Goal: Task Accomplishment & Management: Use online tool/utility

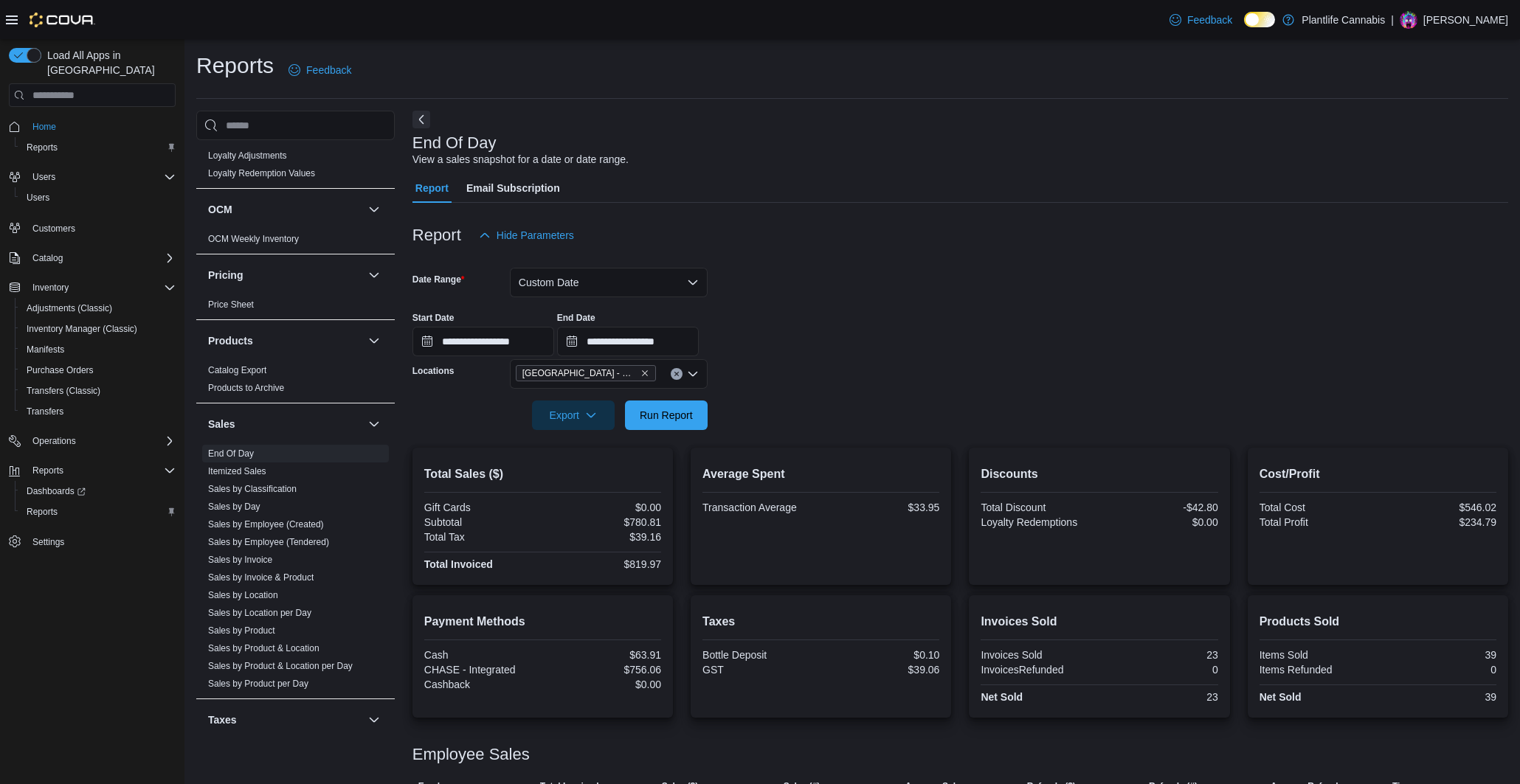
scroll to position [603, 0]
click at [311, 540] on link "Sales by Employee (Tendered)" at bounding box center [268, 537] width 121 height 11
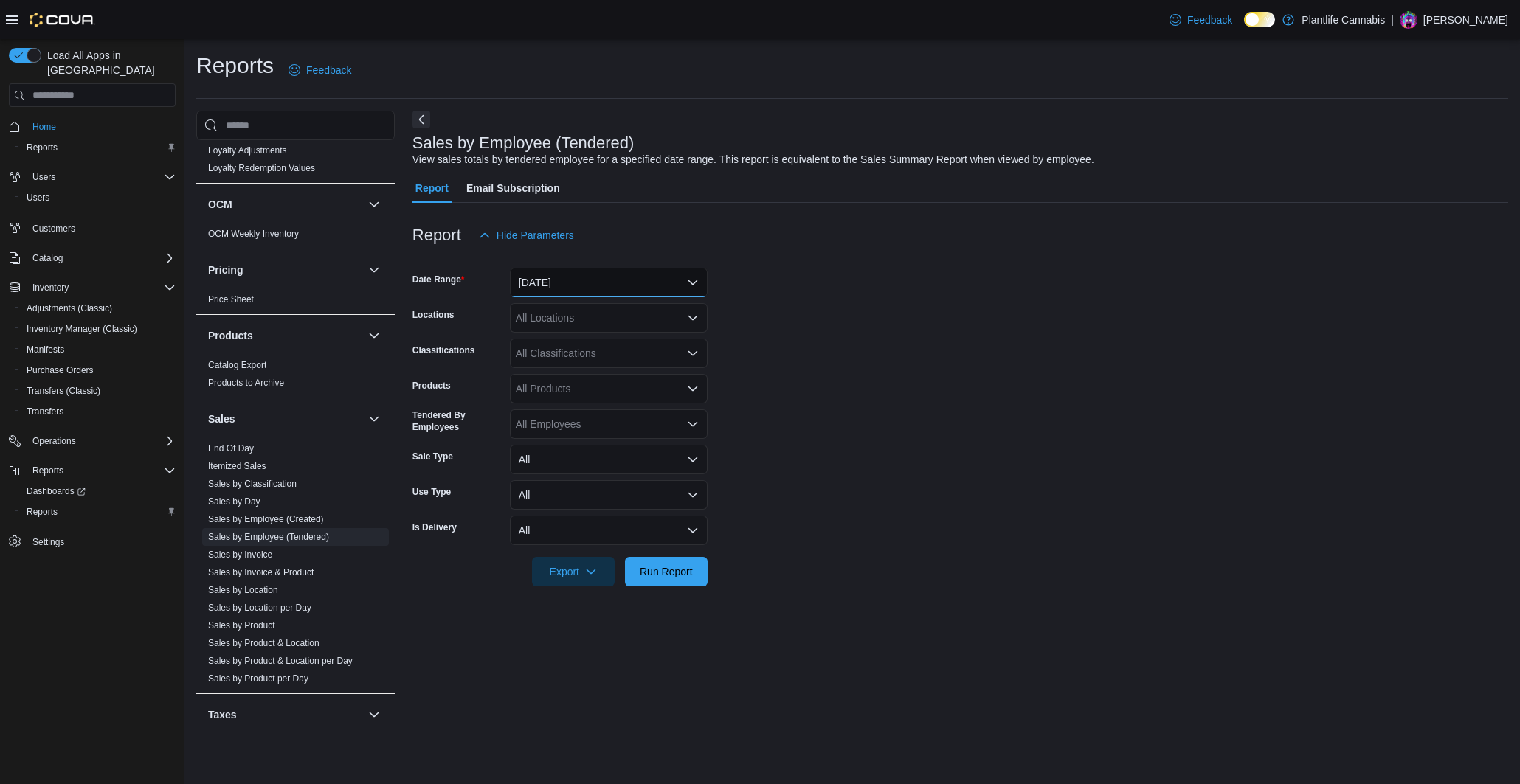
click at [608, 289] on button "[DATE]" at bounding box center [609, 283] width 198 height 30
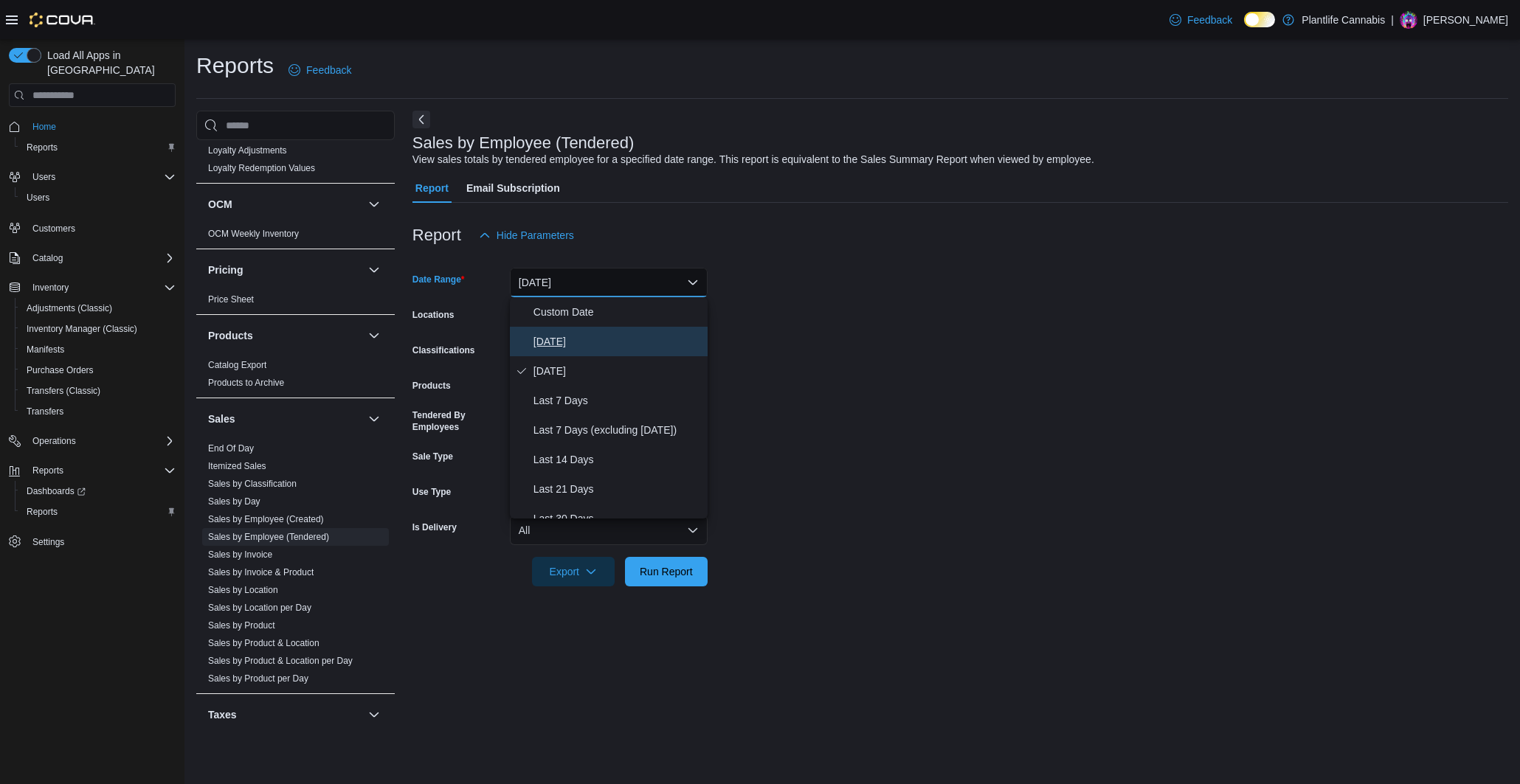
click at [599, 336] on span "[DATE]" at bounding box center [617, 341] width 168 height 18
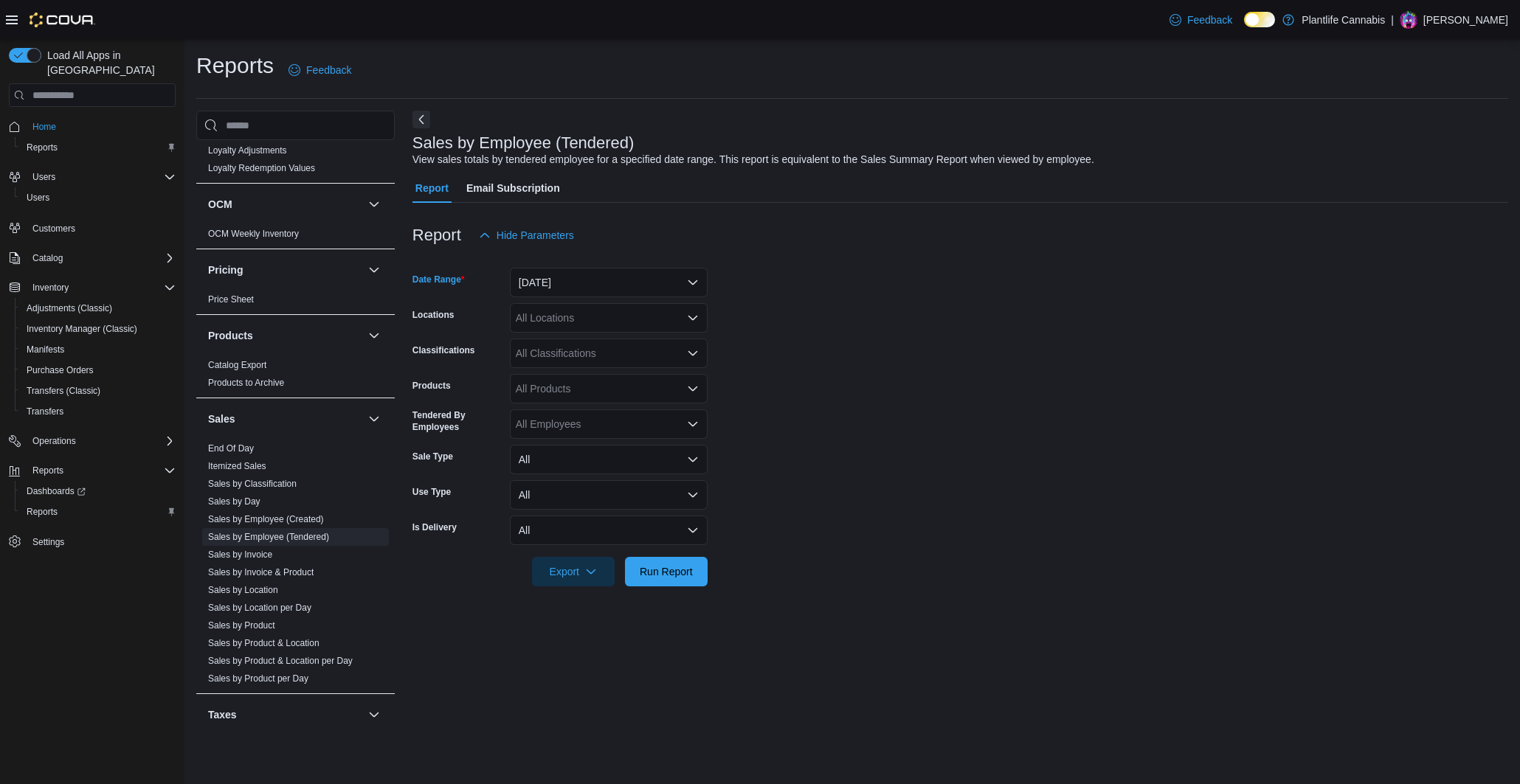
click at [634, 320] on div "All Locations" at bounding box center [609, 318] width 198 height 30
type input "******"
drag, startPoint x: 659, startPoint y: 338, endPoint x: 752, endPoint y: 341, distance: 93.0
click at [659, 338] on span "[GEOGRAPHIC_DATA] - Mahogany Market" at bounding box center [648, 343] width 199 height 14
drag, startPoint x: 859, startPoint y: 344, endPoint x: 620, endPoint y: 352, distance: 239.1
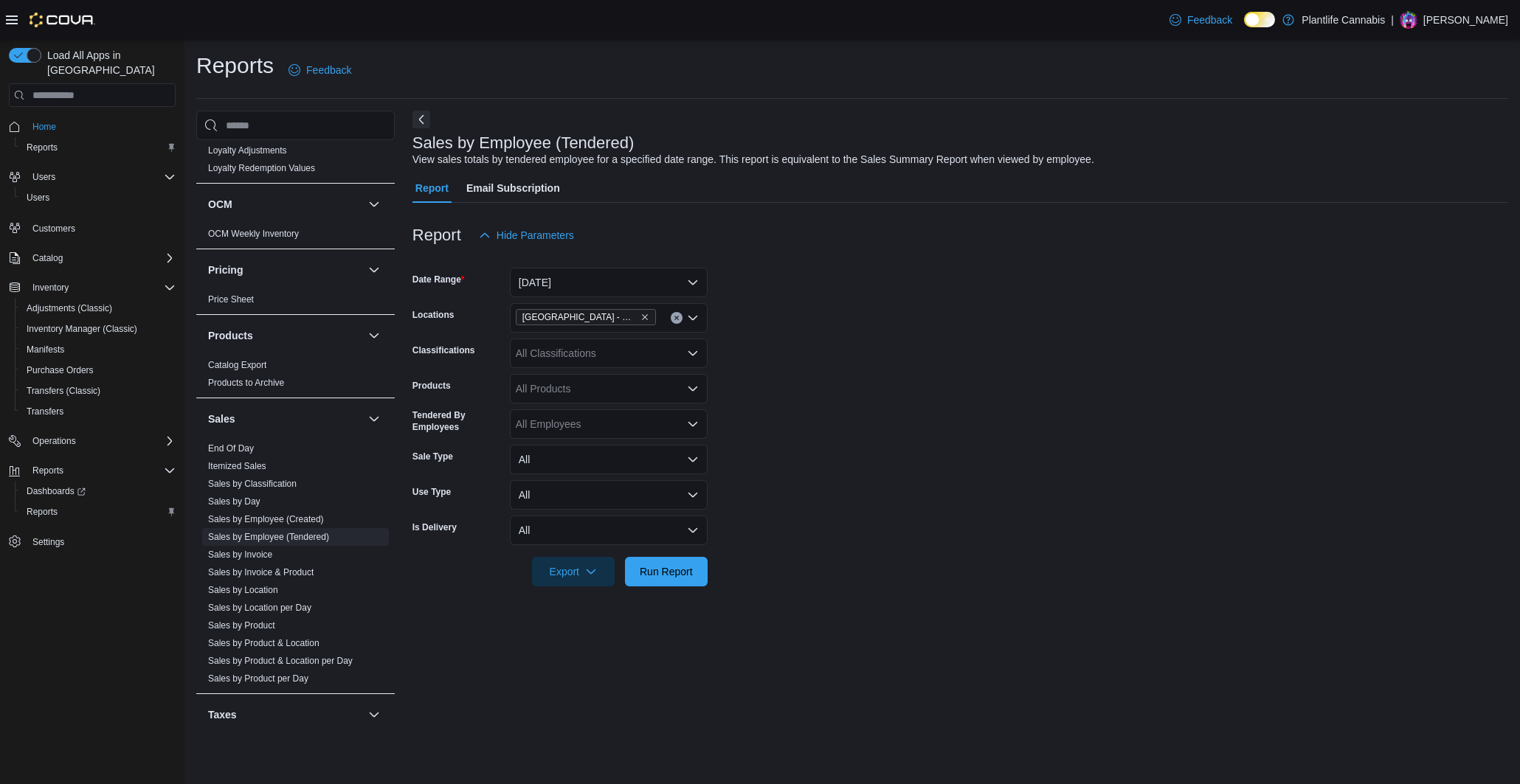
click at [859, 344] on form "Date Range [DATE] Locations [GEOGRAPHIC_DATA] - Mahogany Market Classifications…" at bounding box center [960, 418] width 1096 height 337
click at [608, 354] on div "All Classifications" at bounding box center [609, 354] width 198 height 30
type input "***"
click at [646, 373] on div "Accessory Group" at bounding box center [609, 378] width 180 height 14
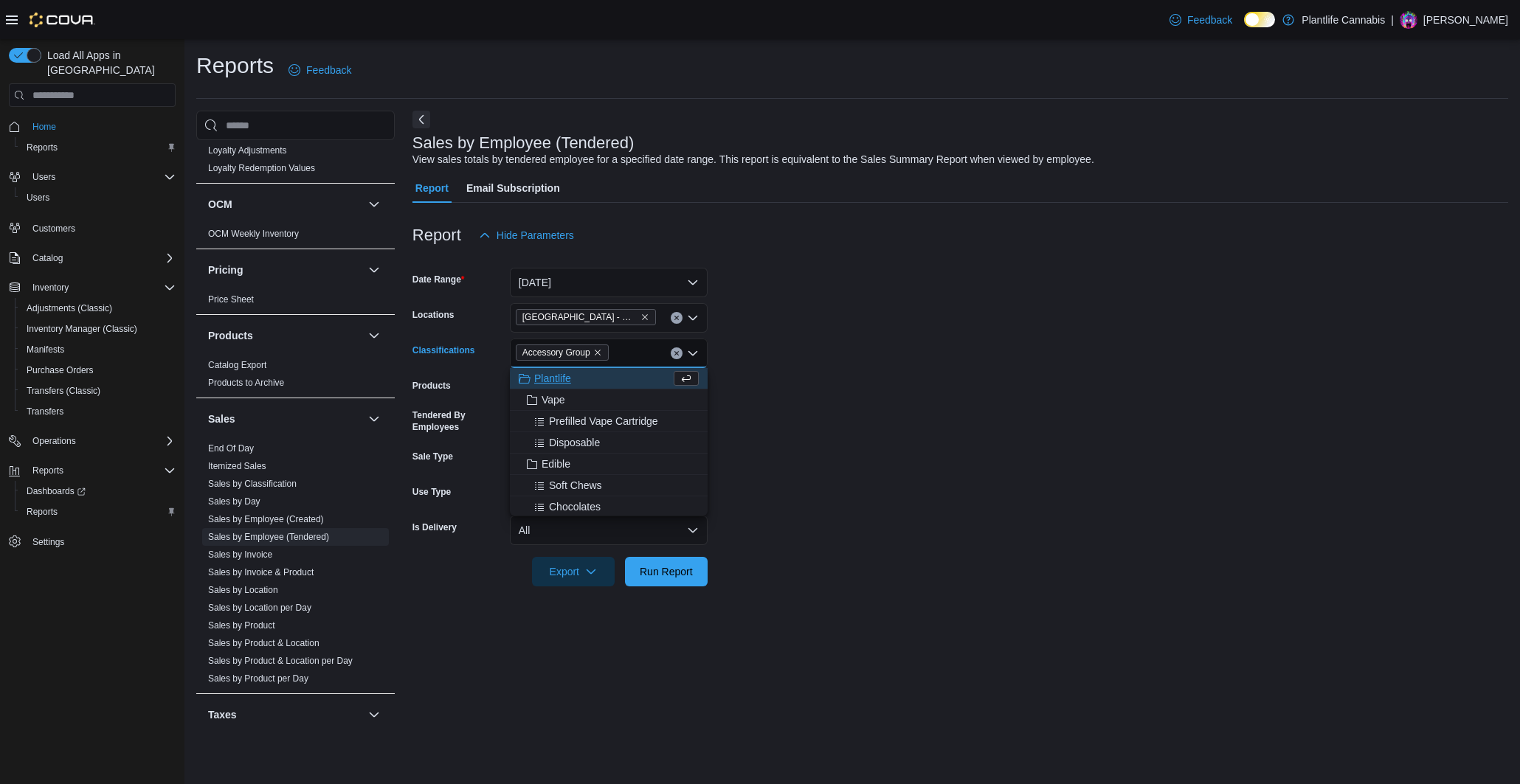
drag, startPoint x: 855, startPoint y: 379, endPoint x: 830, endPoint y: 394, distance: 29.2
click at [855, 379] on form "Date Range [DATE] Locations [GEOGRAPHIC_DATA] - [GEOGRAPHIC_DATA] Market Classi…" at bounding box center [960, 418] width 1096 height 337
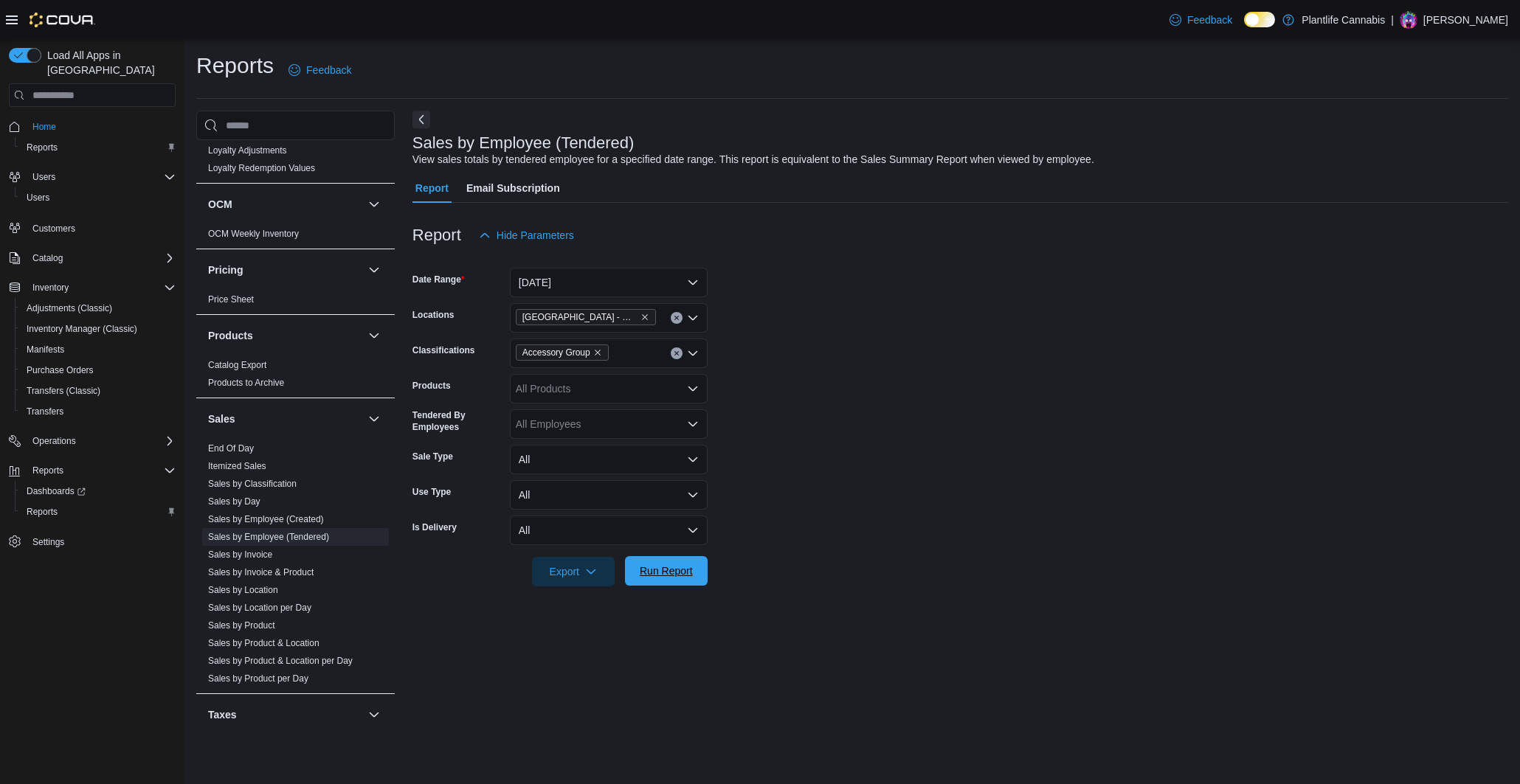
click at [676, 580] on span "Run Report" at bounding box center [666, 571] width 65 height 30
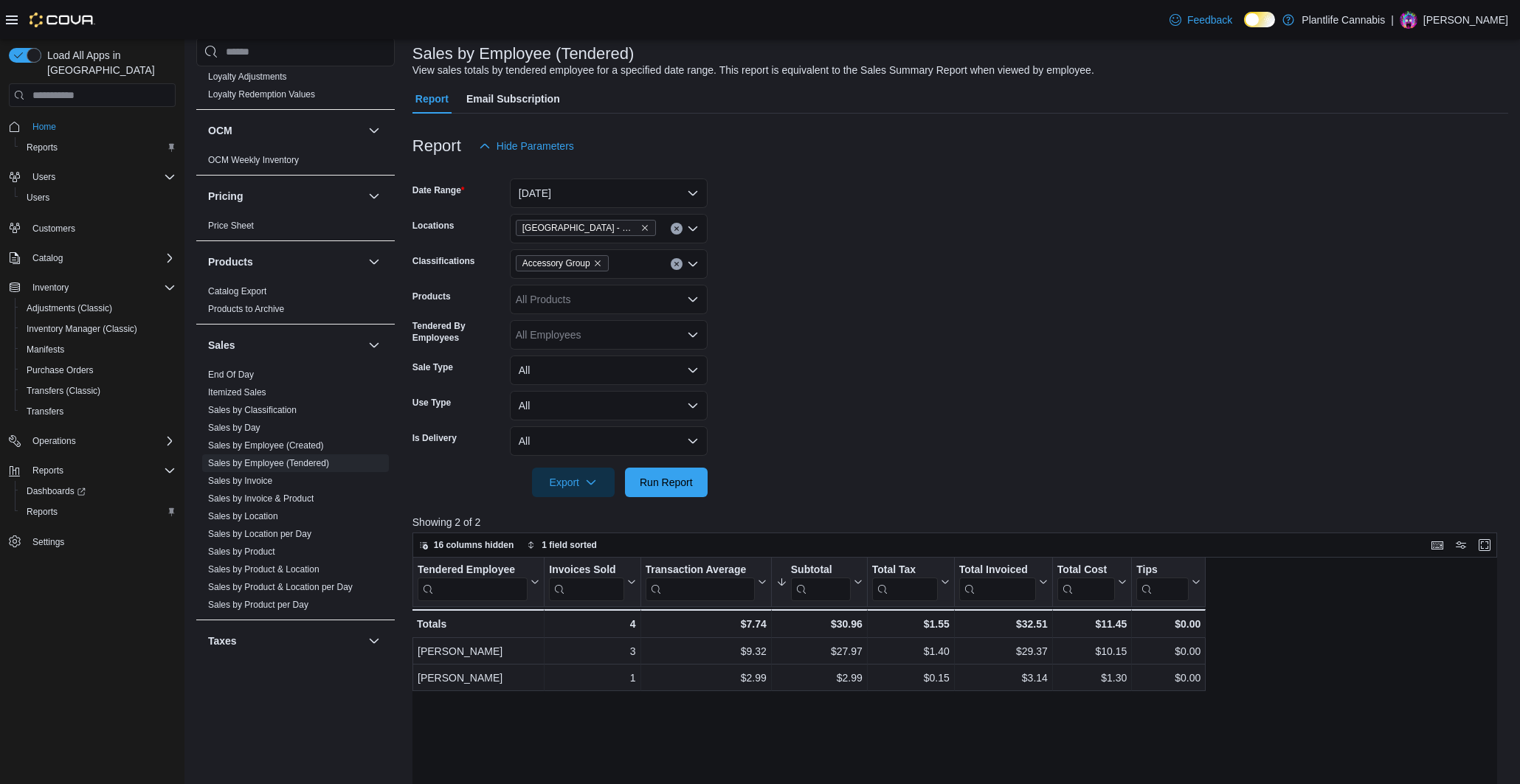
scroll to position [88, 0]
click at [243, 371] on link "End Of Day" at bounding box center [231, 375] width 46 height 11
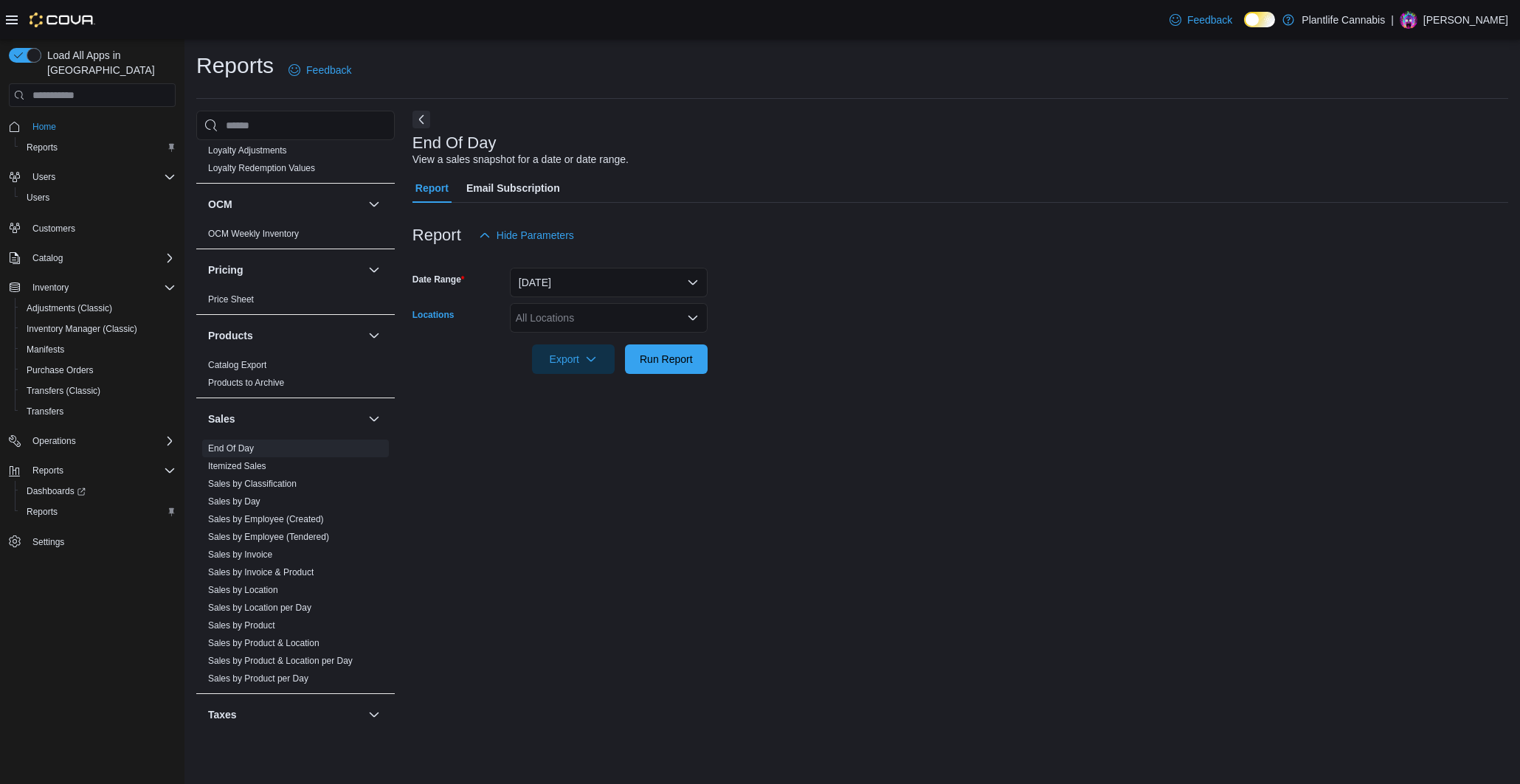
click at [563, 305] on div "All Locations" at bounding box center [609, 318] width 198 height 30
type input "******"
drag, startPoint x: 621, startPoint y: 345, endPoint x: 805, endPoint y: 340, distance: 184.1
click at [621, 345] on span "[GEOGRAPHIC_DATA] - Mahogany Market" at bounding box center [648, 343] width 199 height 14
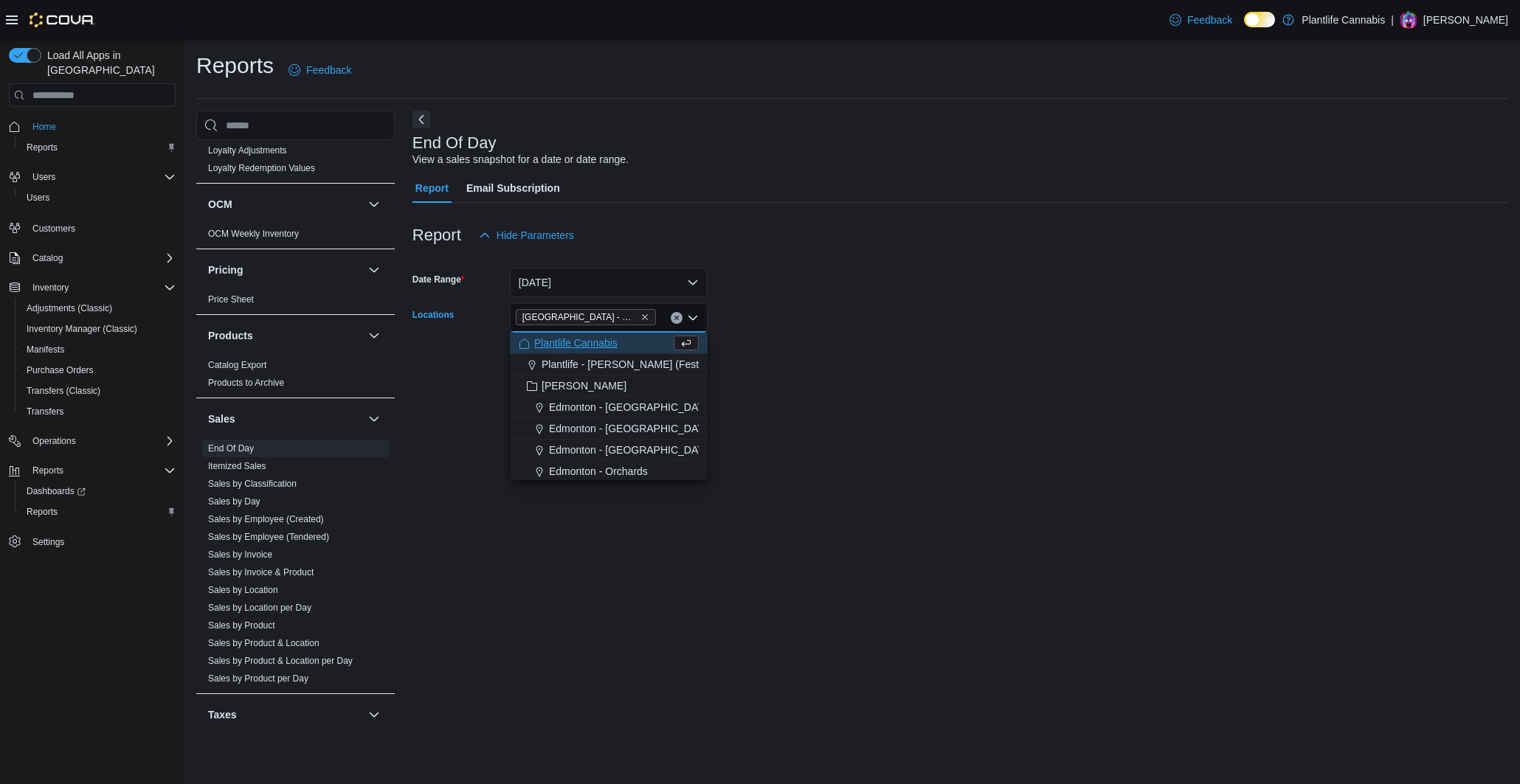
click at [838, 338] on div at bounding box center [960, 338] width 1096 height 11
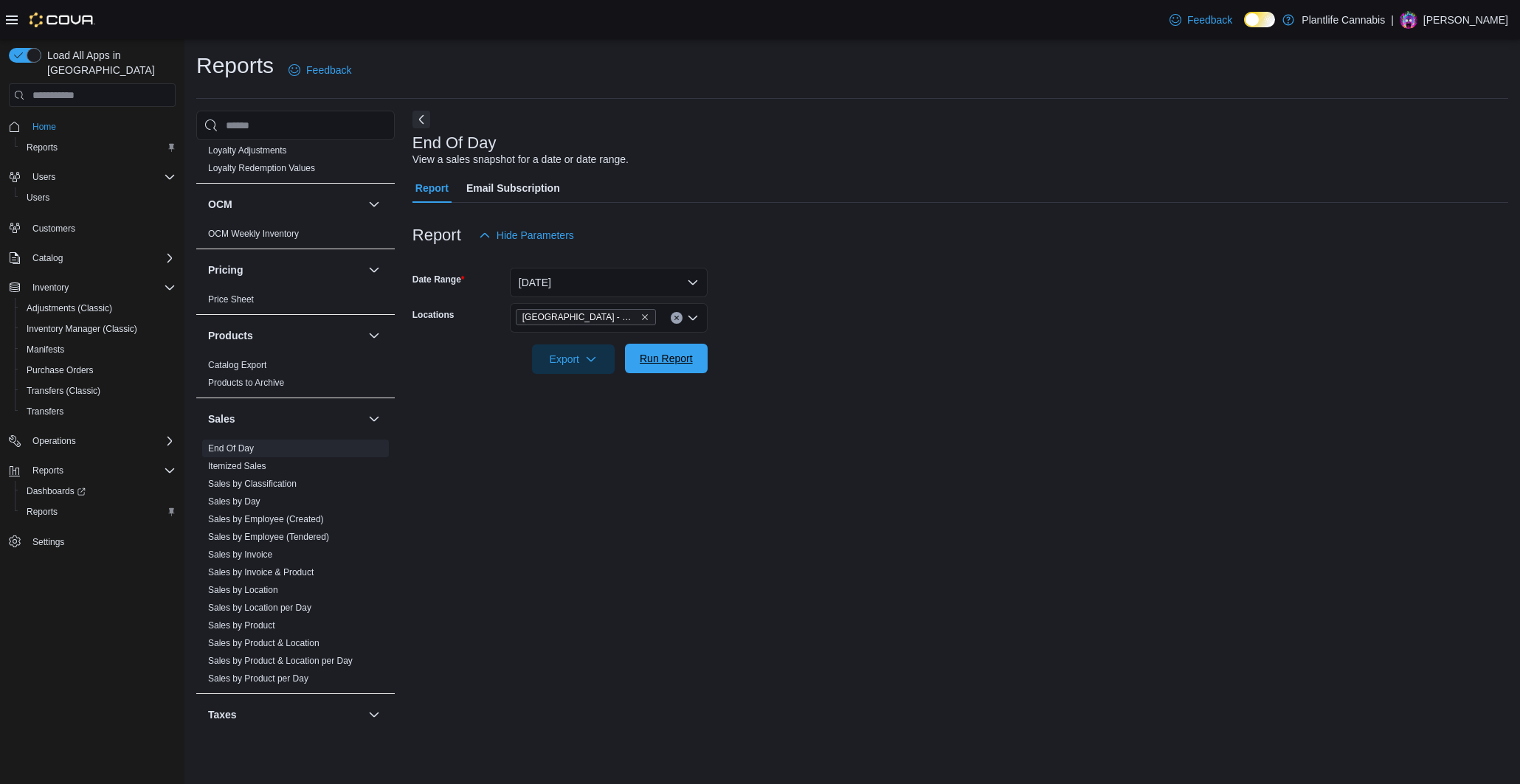
click at [642, 363] on span "Run Report" at bounding box center [667, 358] width 53 height 14
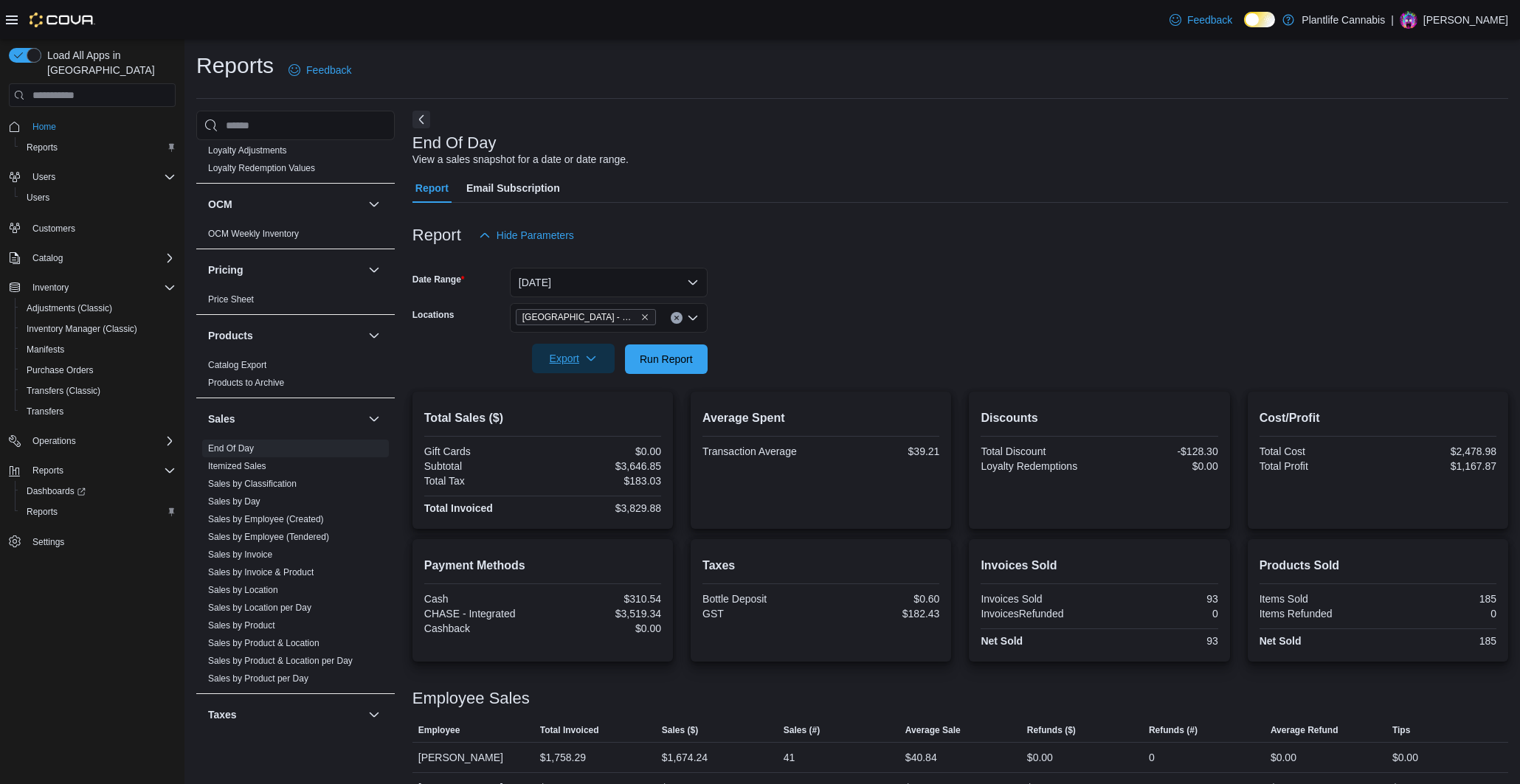
scroll to position [79, 0]
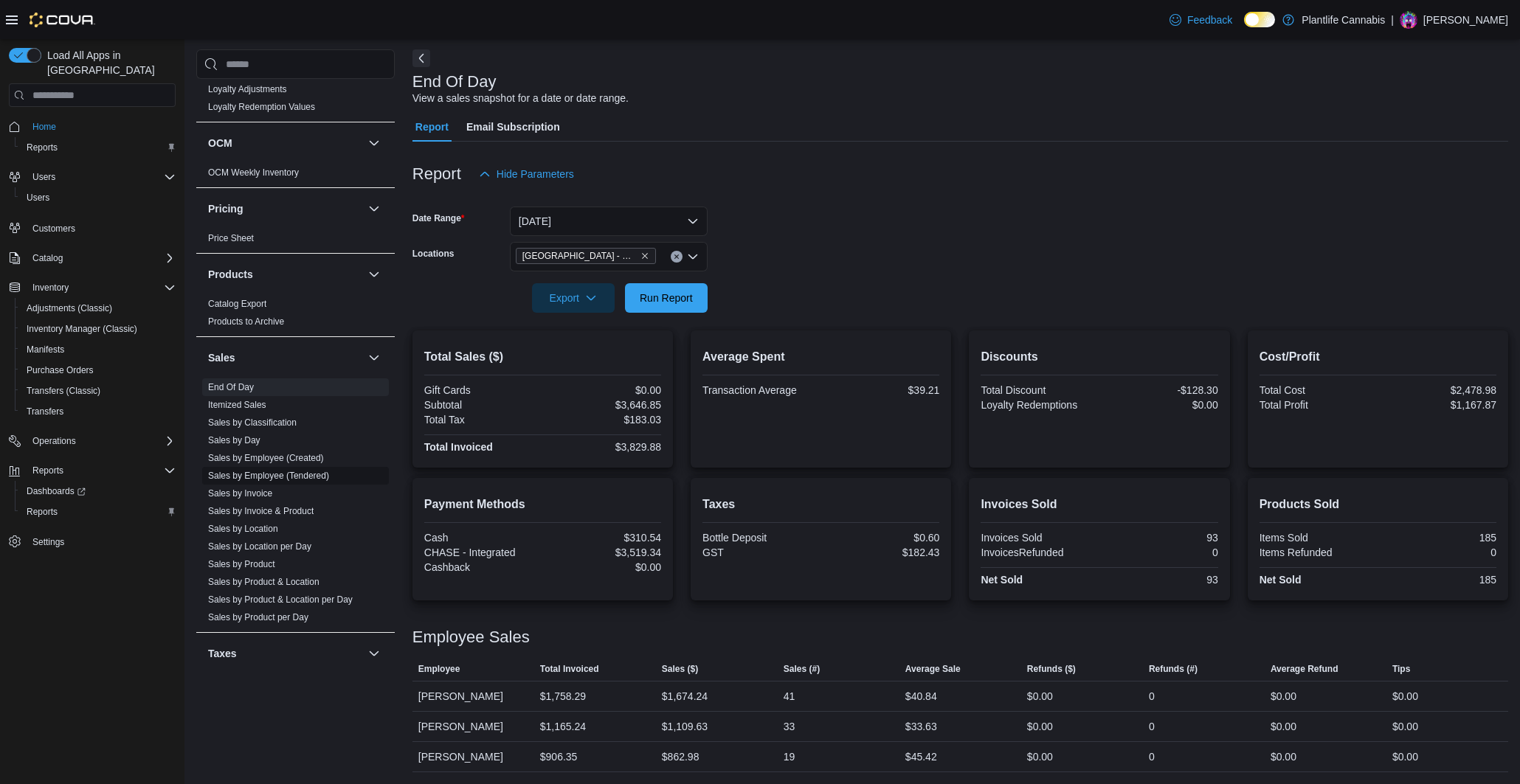
click at [305, 471] on link "Sales by Employee (Tendered)" at bounding box center [268, 476] width 121 height 11
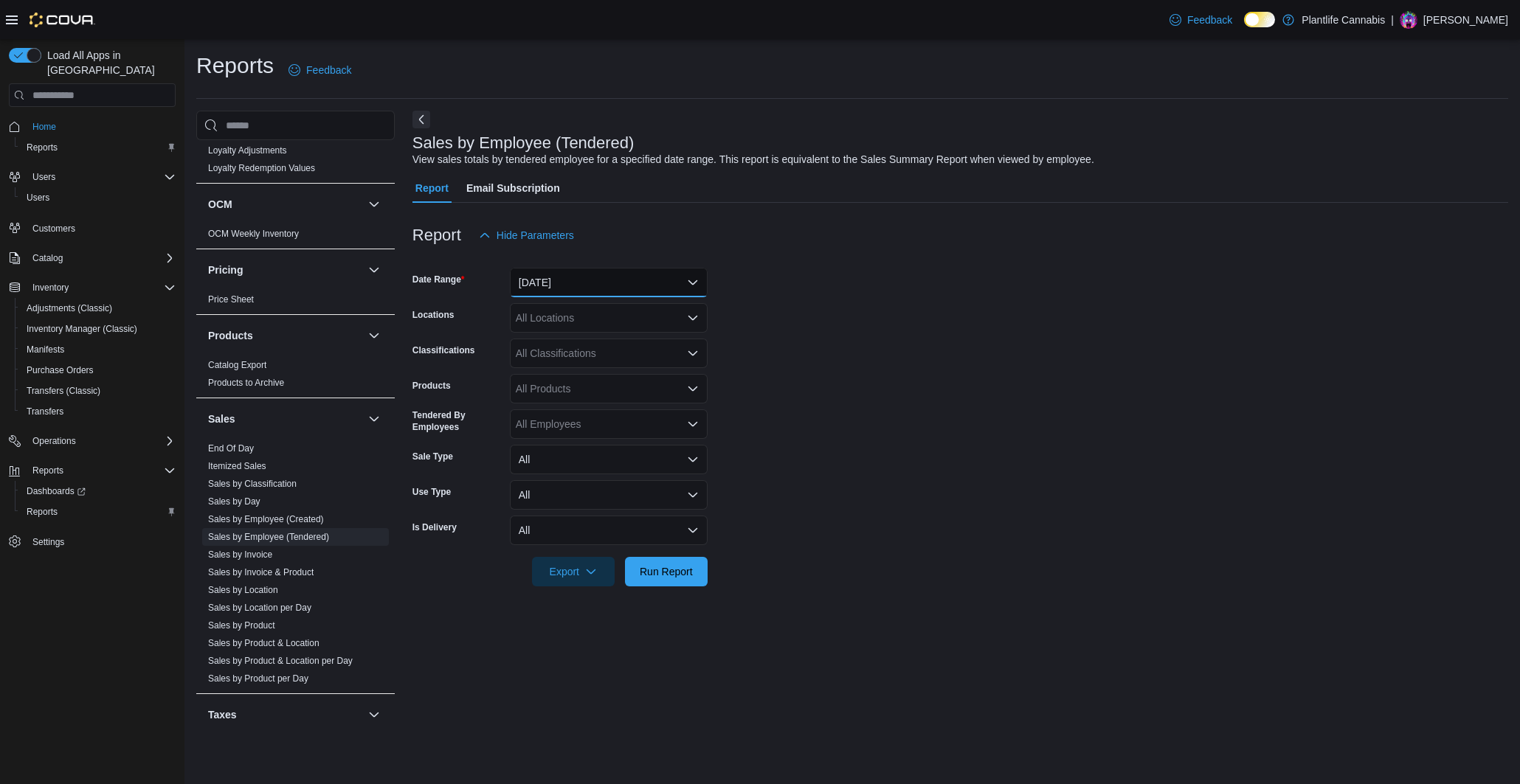
click at [579, 281] on button "[DATE]" at bounding box center [609, 283] width 198 height 30
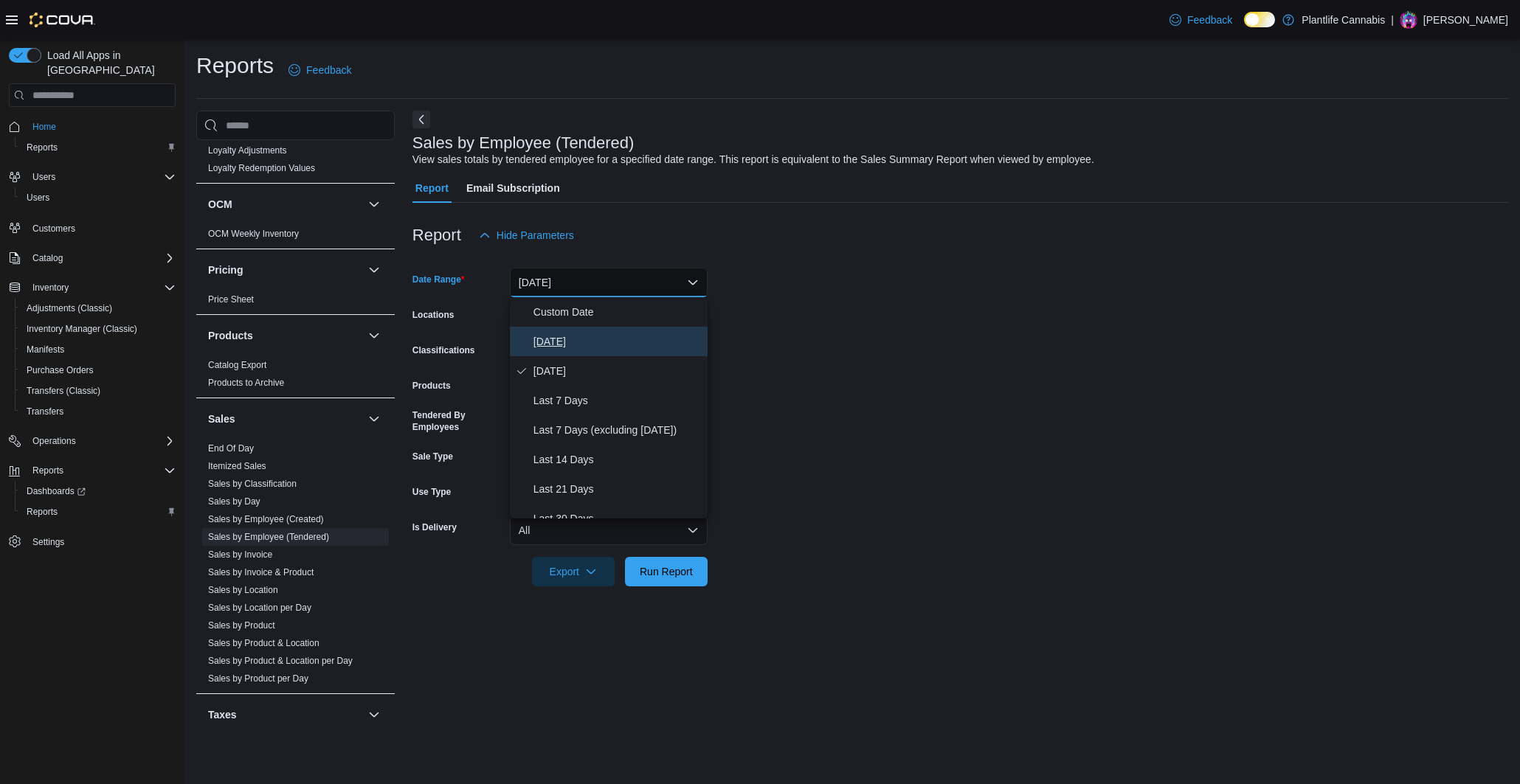
click at [587, 338] on span "[DATE]" at bounding box center [617, 341] width 168 height 18
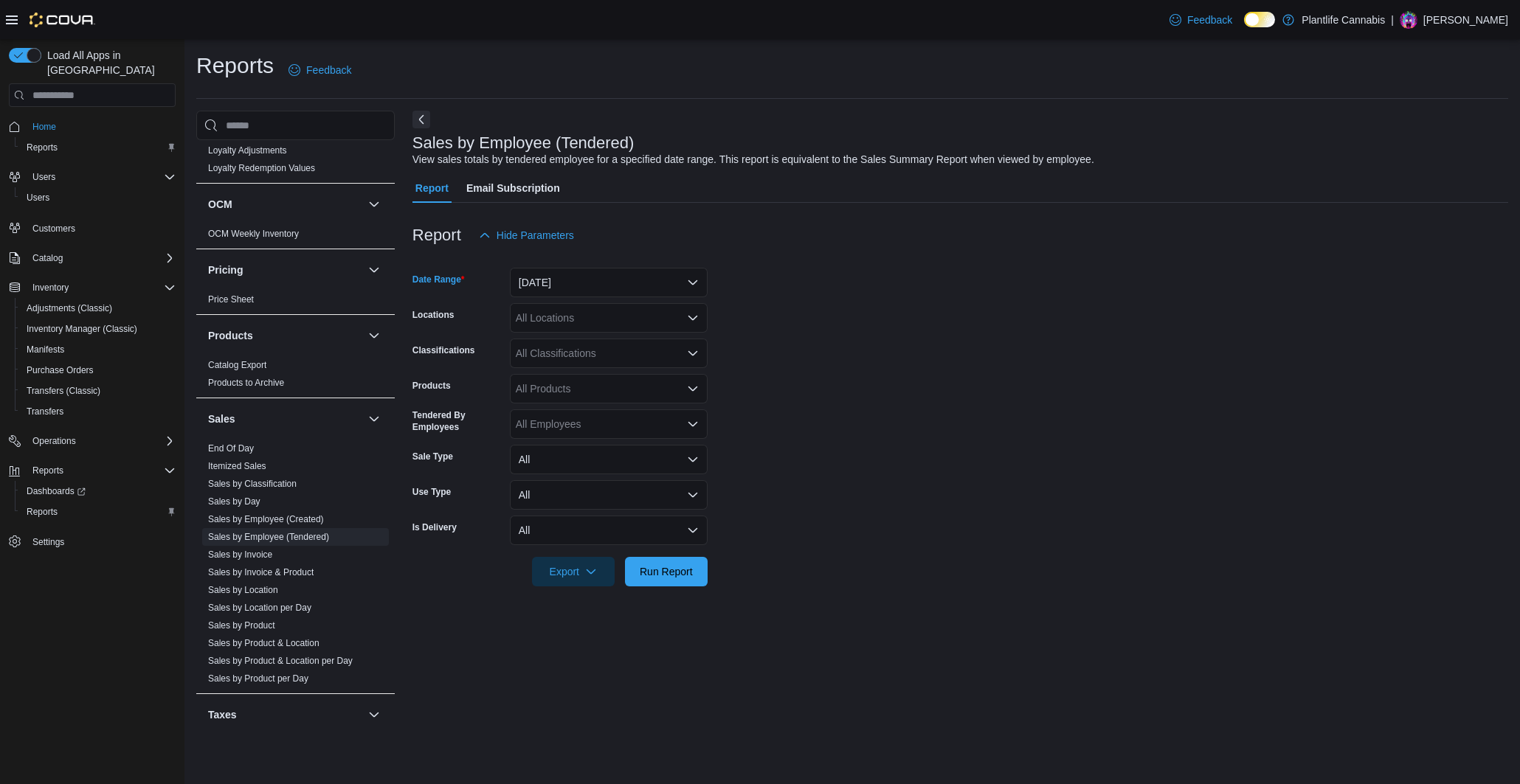
click at [610, 325] on div "All Locations" at bounding box center [609, 318] width 198 height 30
type input "******"
click at [635, 345] on span "[GEOGRAPHIC_DATA] - Mahogany Market" at bounding box center [648, 343] width 199 height 14
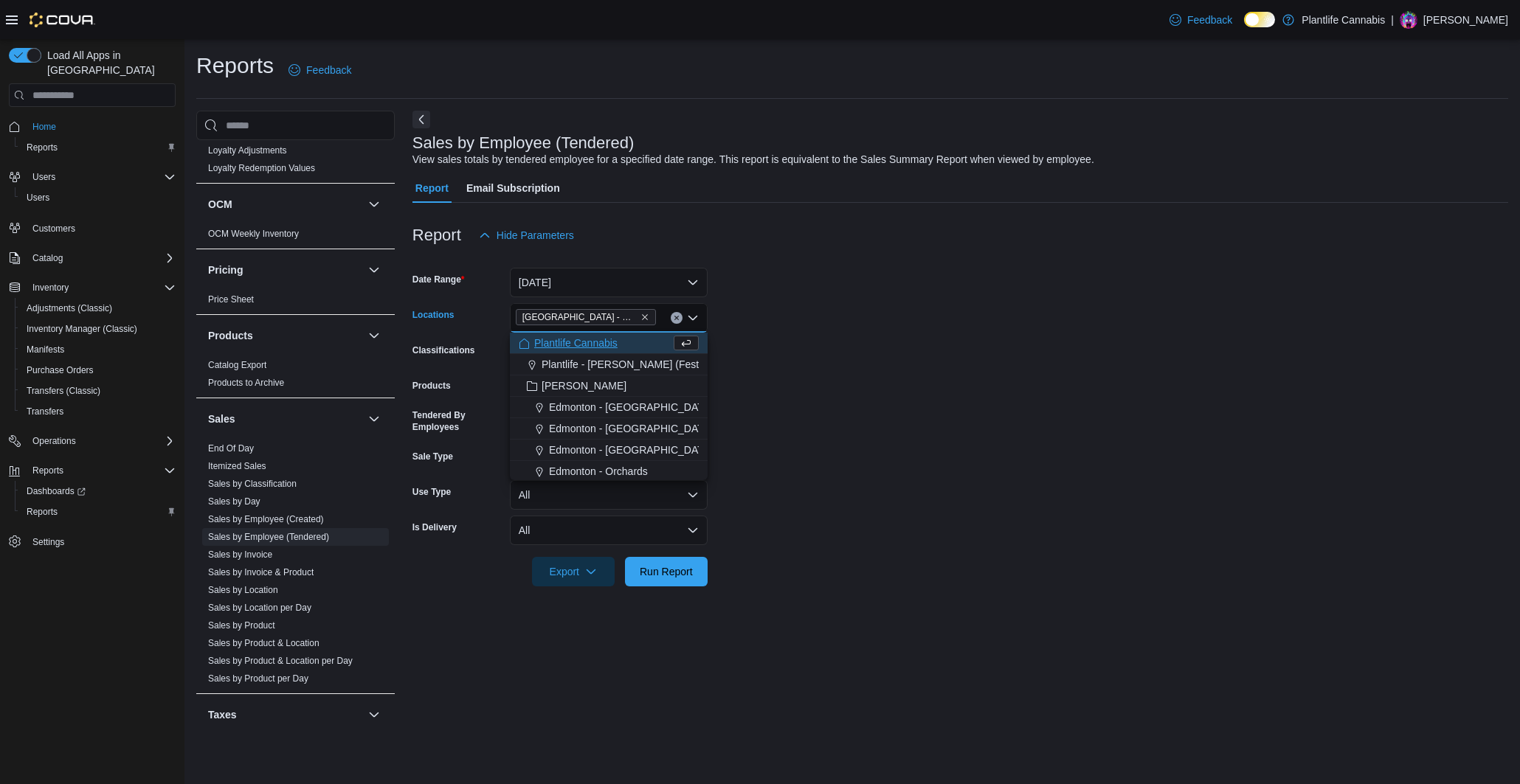
drag, startPoint x: 816, startPoint y: 368, endPoint x: 773, endPoint y: 371, distance: 43.1
click at [806, 369] on form "Date Range [DATE] Locations [GEOGRAPHIC_DATA] - [GEOGRAPHIC_DATA] Combo box. Se…" at bounding box center [960, 418] width 1096 height 337
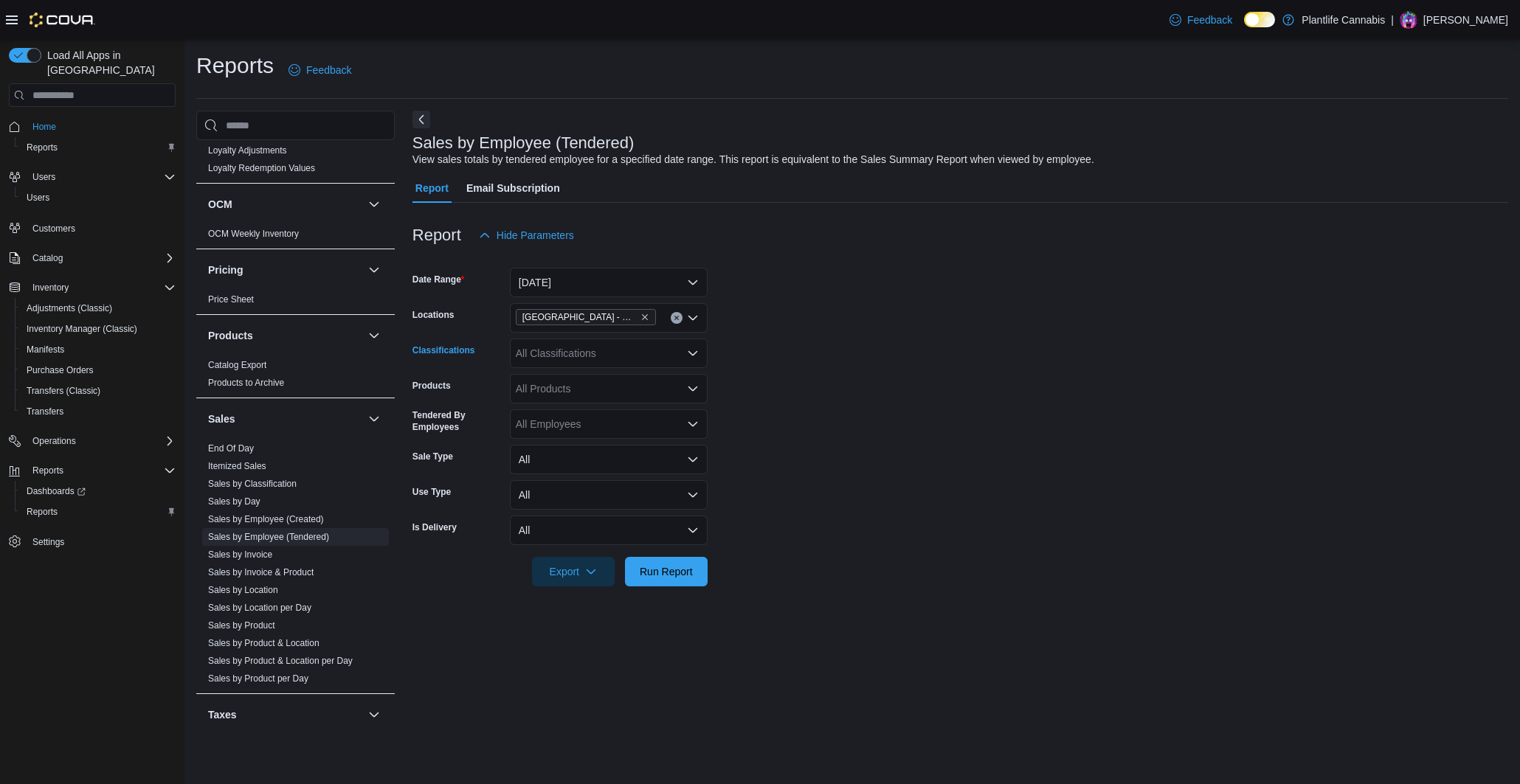
click at [597, 360] on div "All Classifications" at bounding box center [609, 354] width 198 height 30
type input "***"
drag, startPoint x: 646, startPoint y: 373, endPoint x: 909, endPoint y: 421, distance: 267.3
click at [658, 377] on div "Accessory Group" at bounding box center [609, 378] width 180 height 14
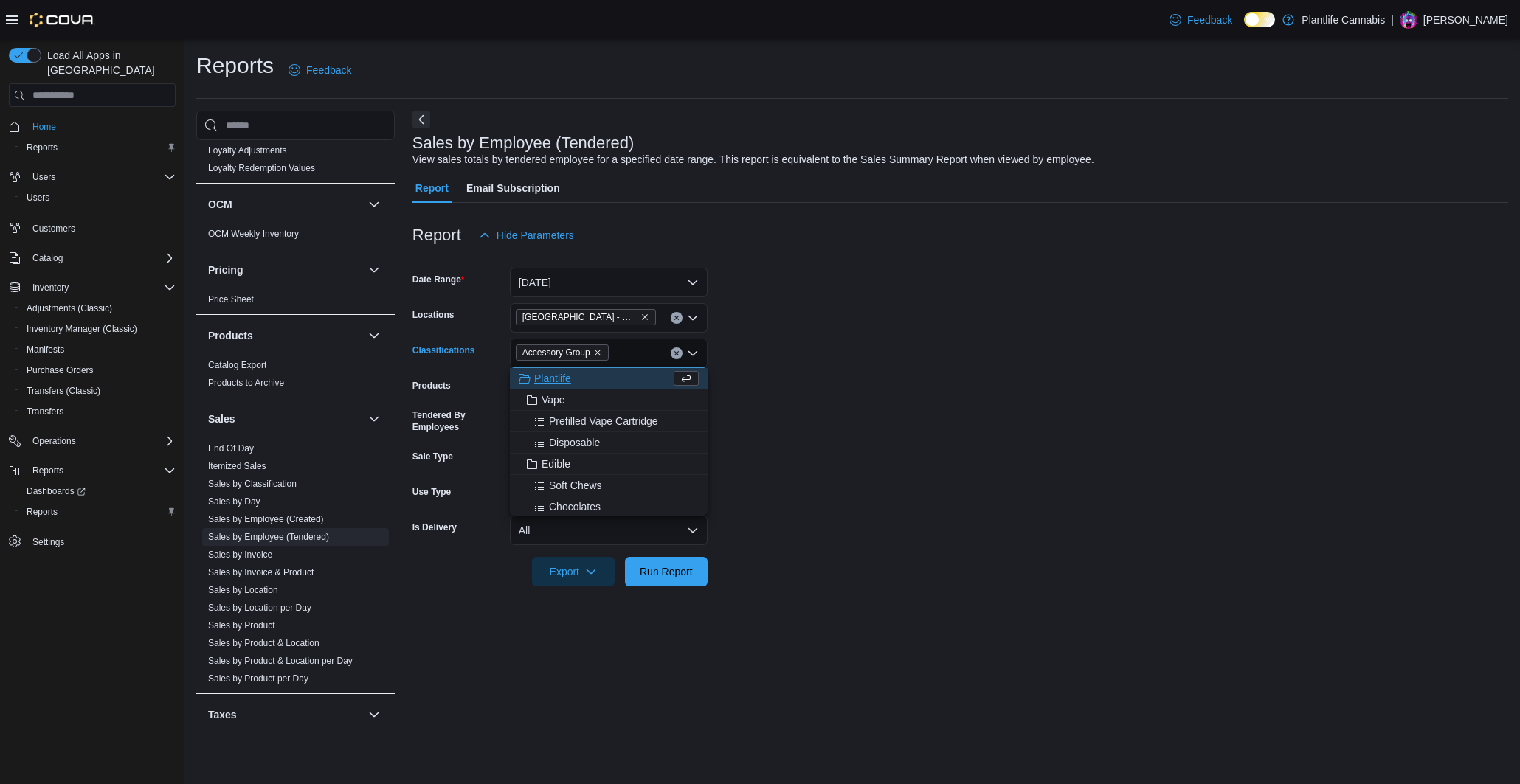
drag, startPoint x: 909, startPoint y: 421, endPoint x: 646, endPoint y: 518, distance: 280.3
click at [907, 422] on form "Date Range [DATE] Locations [GEOGRAPHIC_DATA] - [GEOGRAPHIC_DATA] Market Classi…" at bounding box center [960, 418] width 1096 height 337
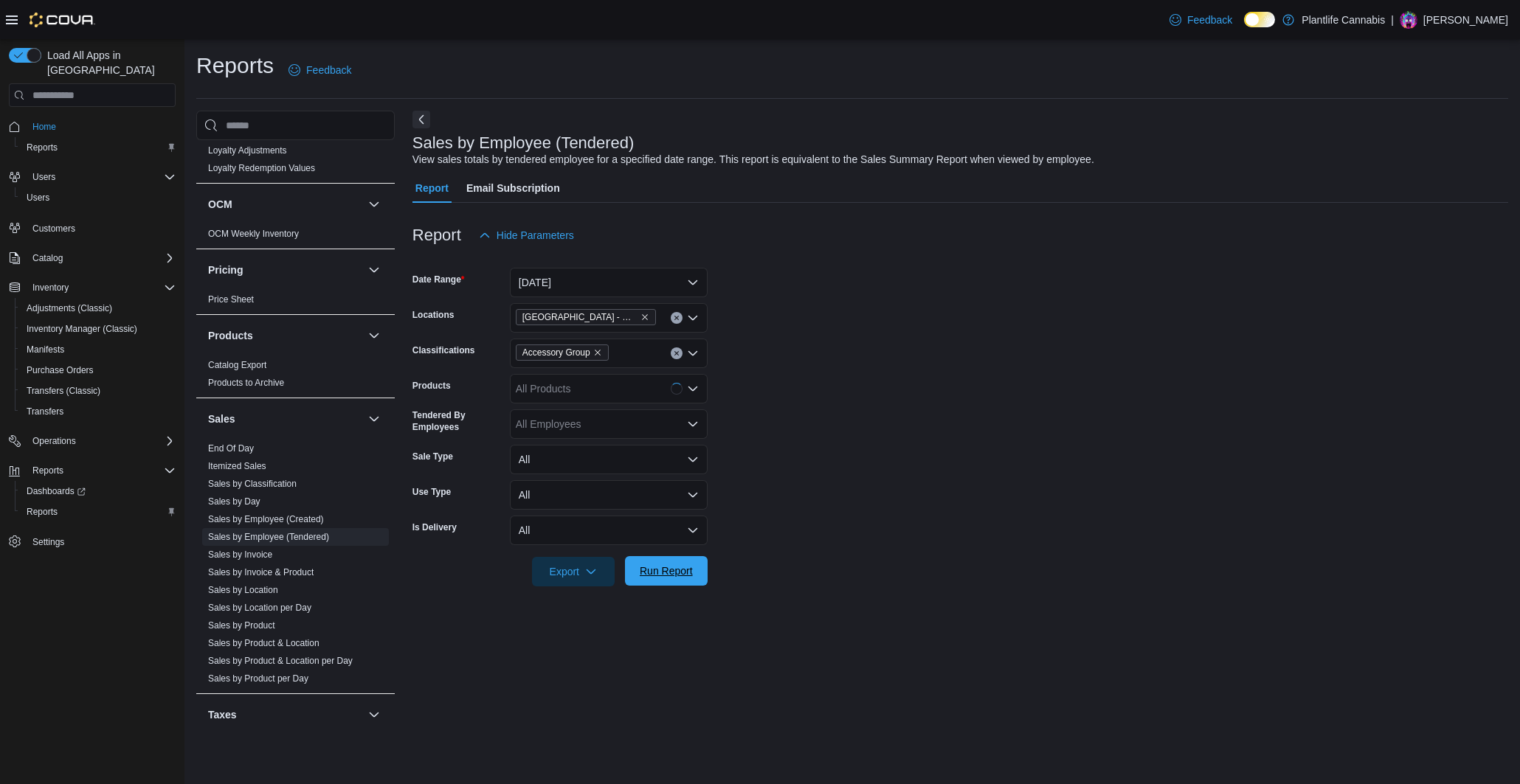
click at [664, 570] on span "Run Report" at bounding box center [667, 571] width 53 height 14
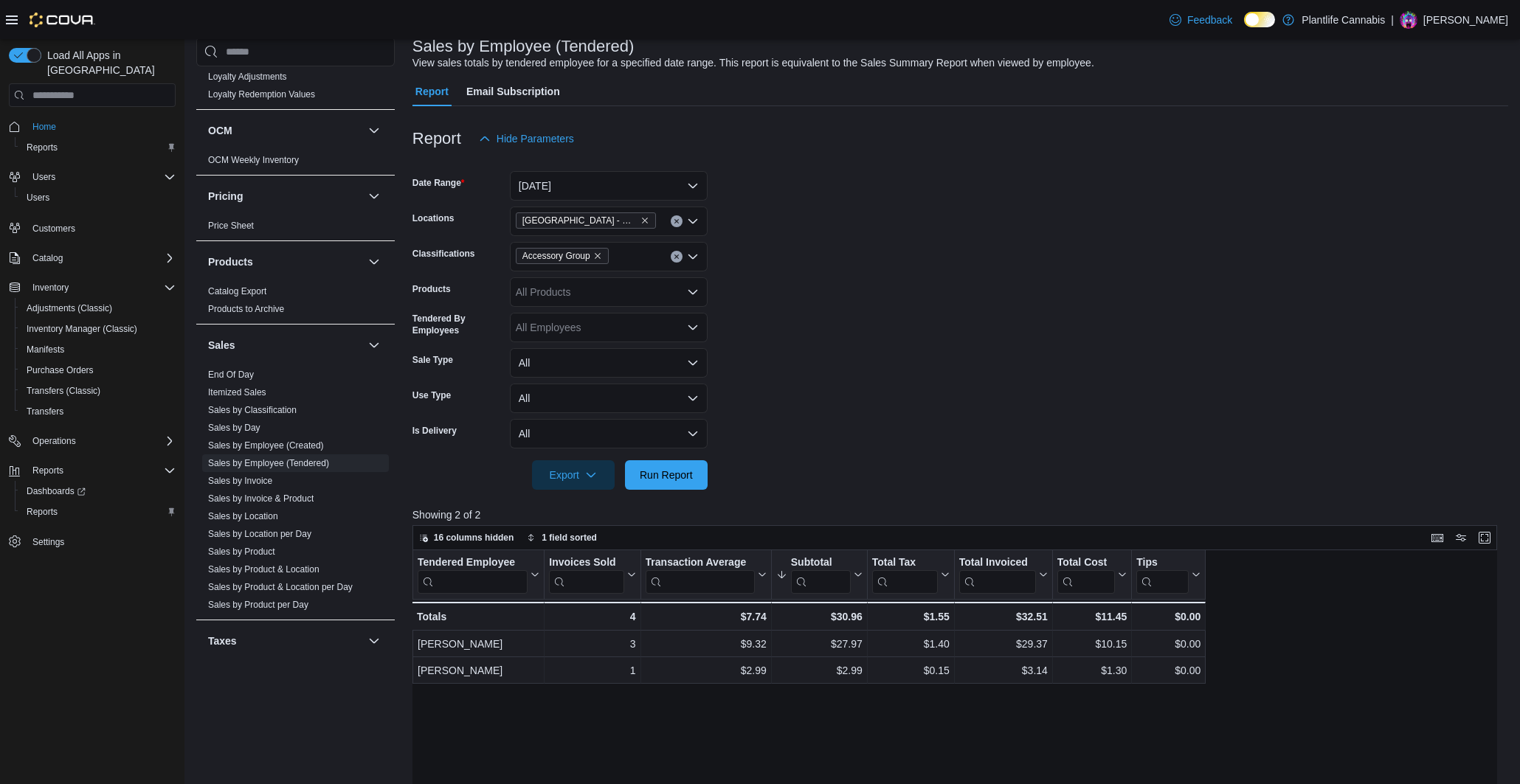
scroll to position [109, 0]
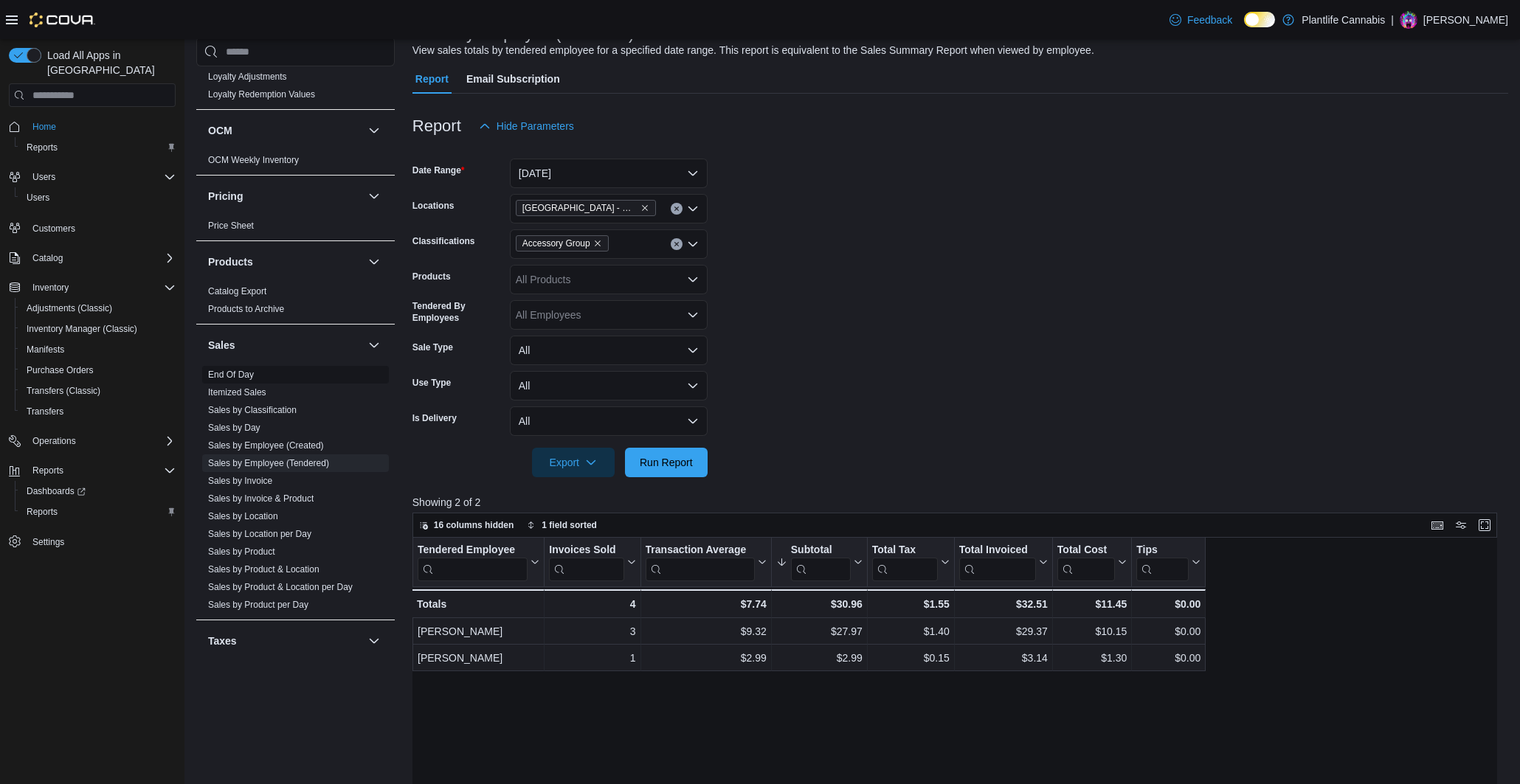
click at [249, 371] on link "End Of Day" at bounding box center [231, 375] width 46 height 11
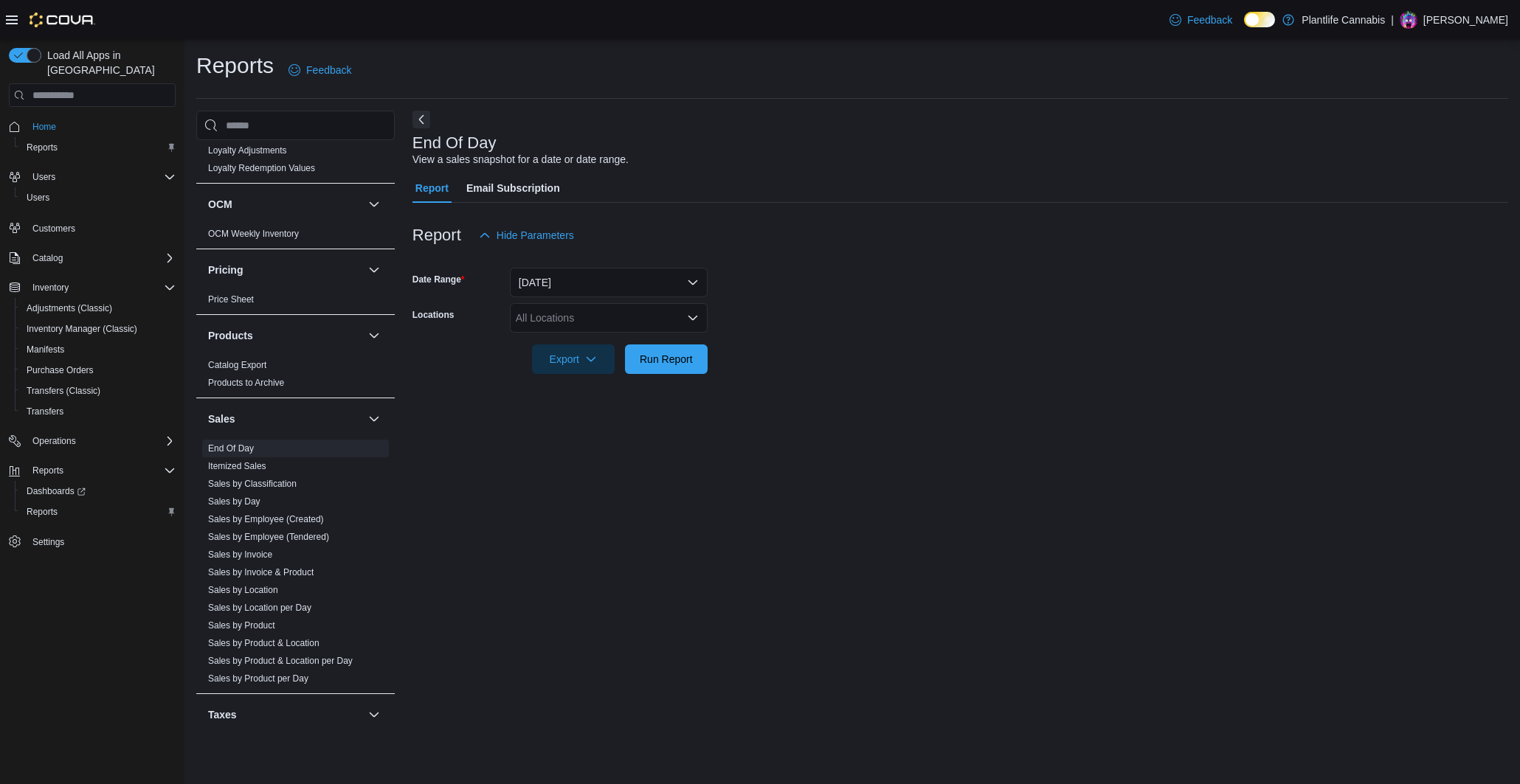
click at [612, 310] on div "All Locations" at bounding box center [609, 318] width 198 height 30
type input "*"
type input "*****"
click at [674, 342] on span "[GEOGRAPHIC_DATA] - Mahogany Market" at bounding box center [648, 343] width 199 height 14
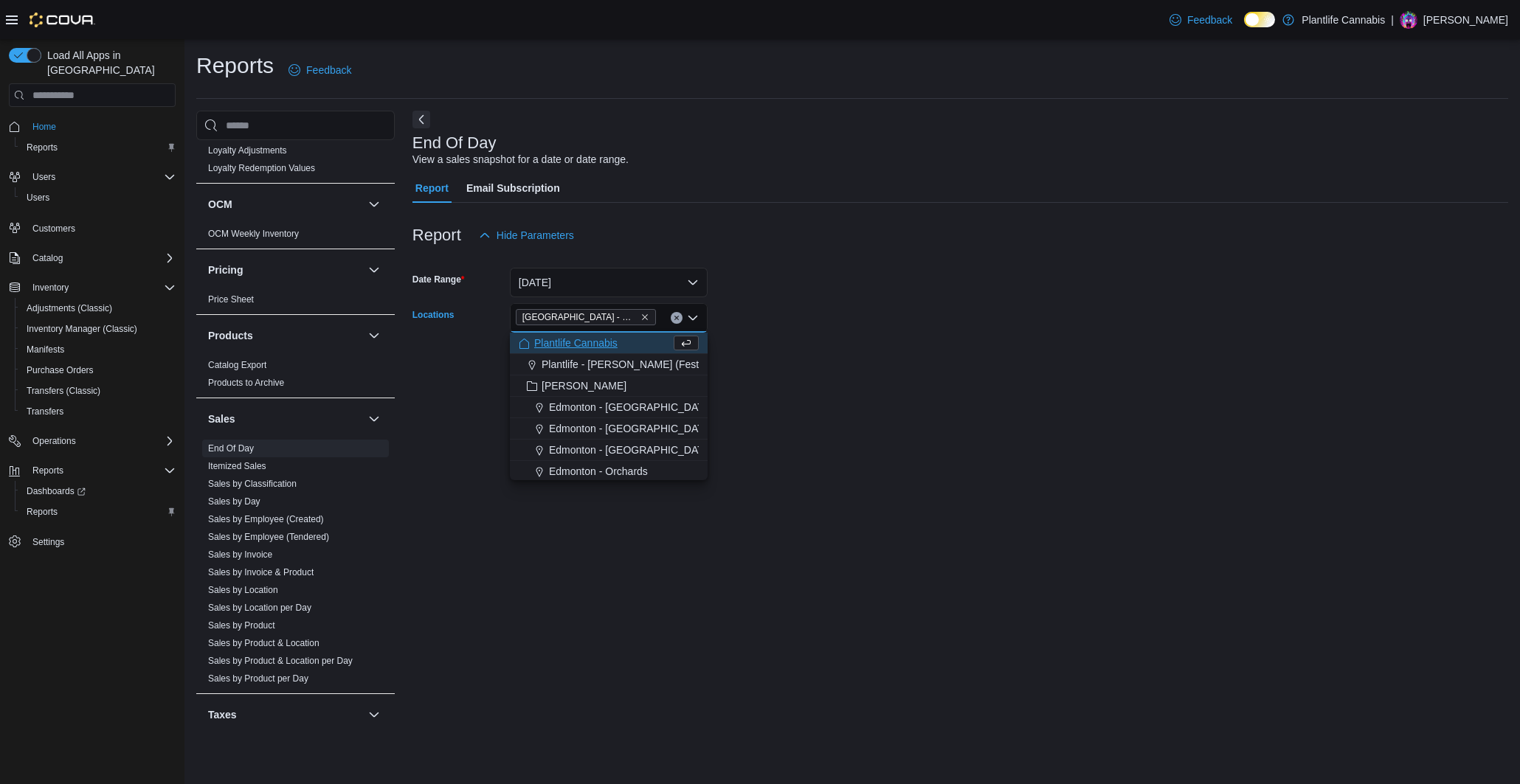
drag, startPoint x: 855, startPoint y: 360, endPoint x: 763, endPoint y: 368, distance: 92.3
click at [853, 360] on form "Date Range [DATE] Locations [GEOGRAPHIC_DATA] - [GEOGRAPHIC_DATA] Combo box. Se…" at bounding box center [960, 312] width 1096 height 124
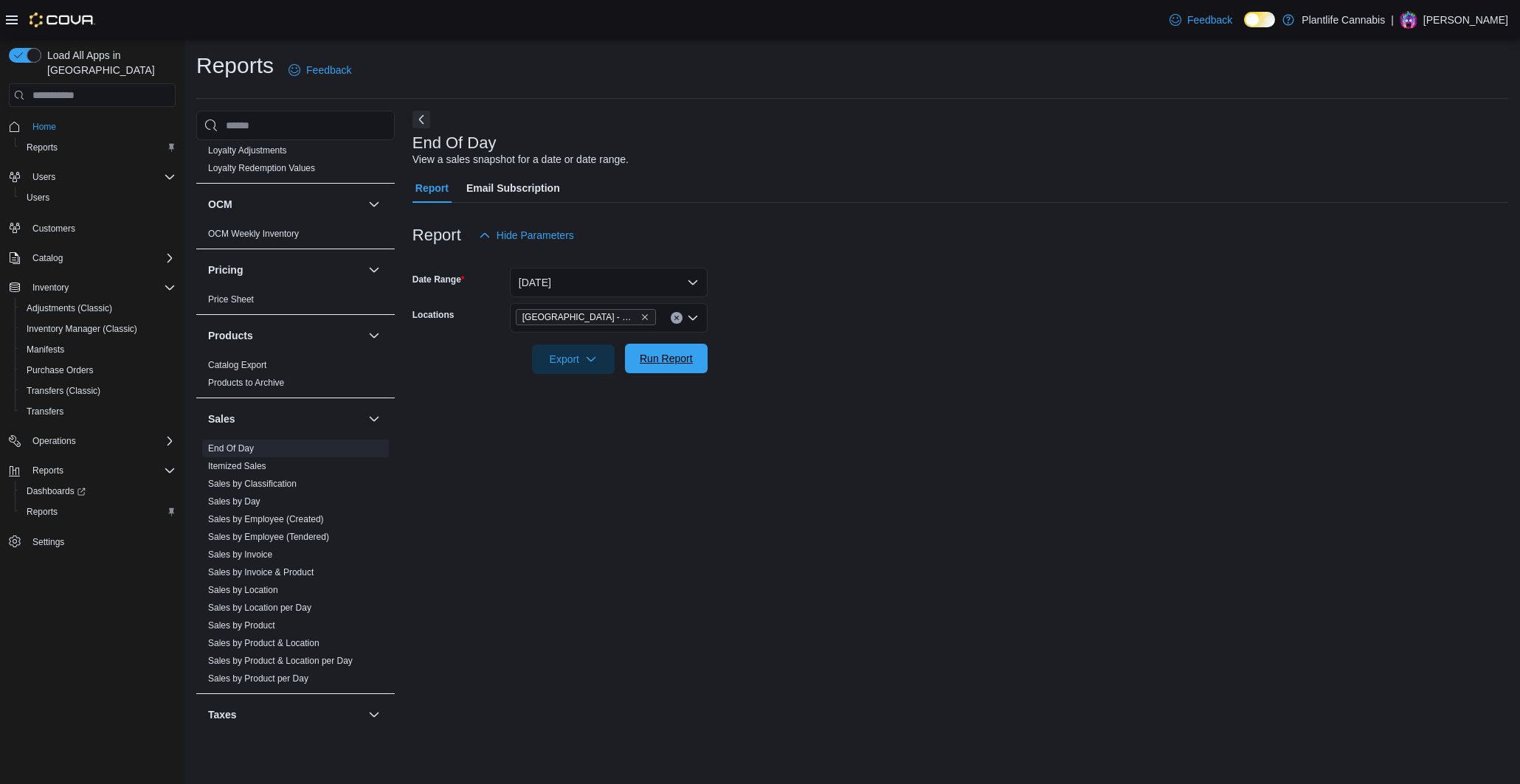
click at [662, 355] on span "Run Report" at bounding box center [667, 358] width 53 height 14
